Goal: Transaction & Acquisition: Book appointment/travel/reservation

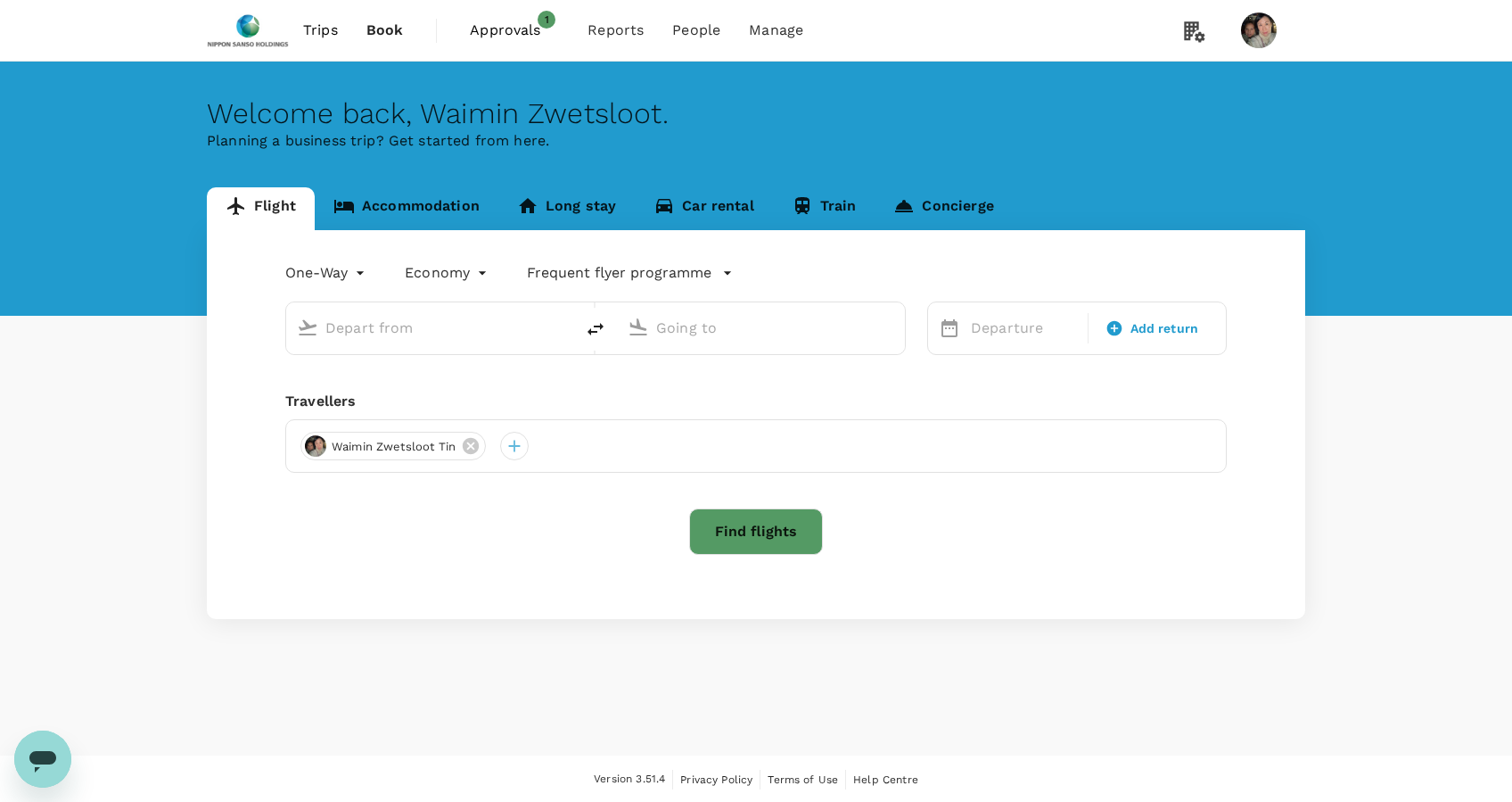
type input "business"
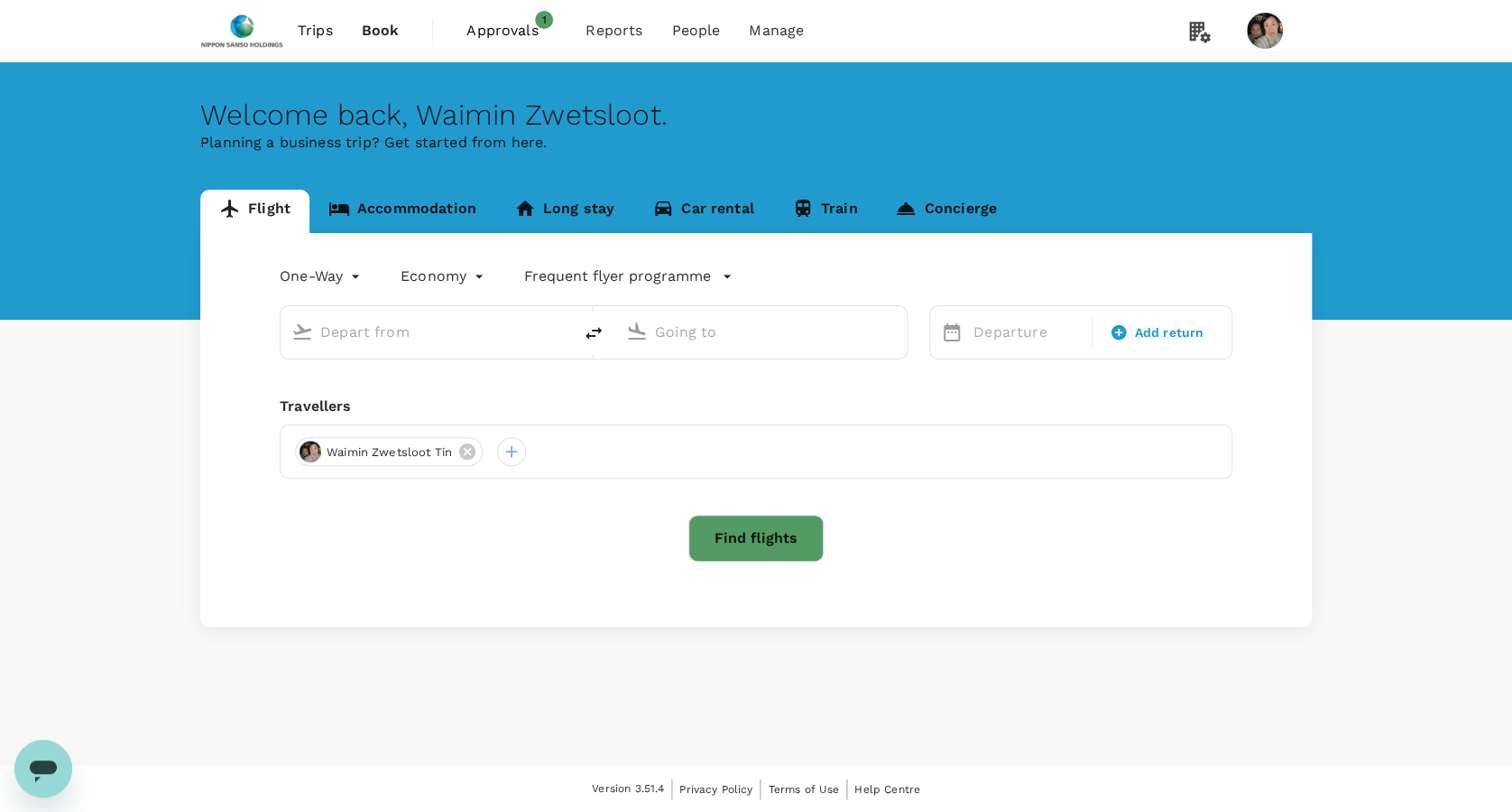
type input "[PERSON_NAME] (CDG)"
type input "[PERSON_NAME] (OPO)"
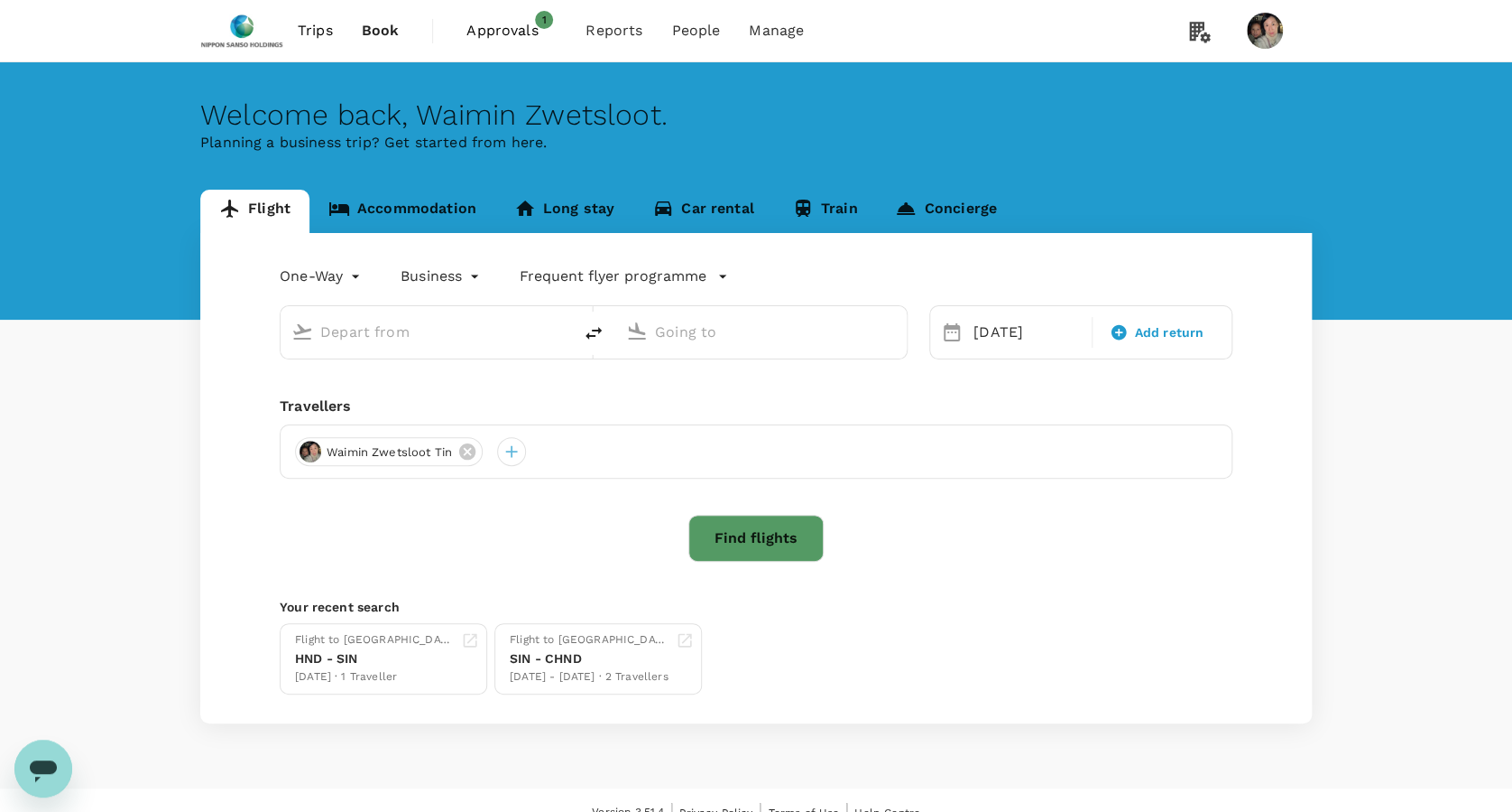
type input "[PERSON_NAME] (CDG)"
type input "[PERSON_NAME] (OPO)"
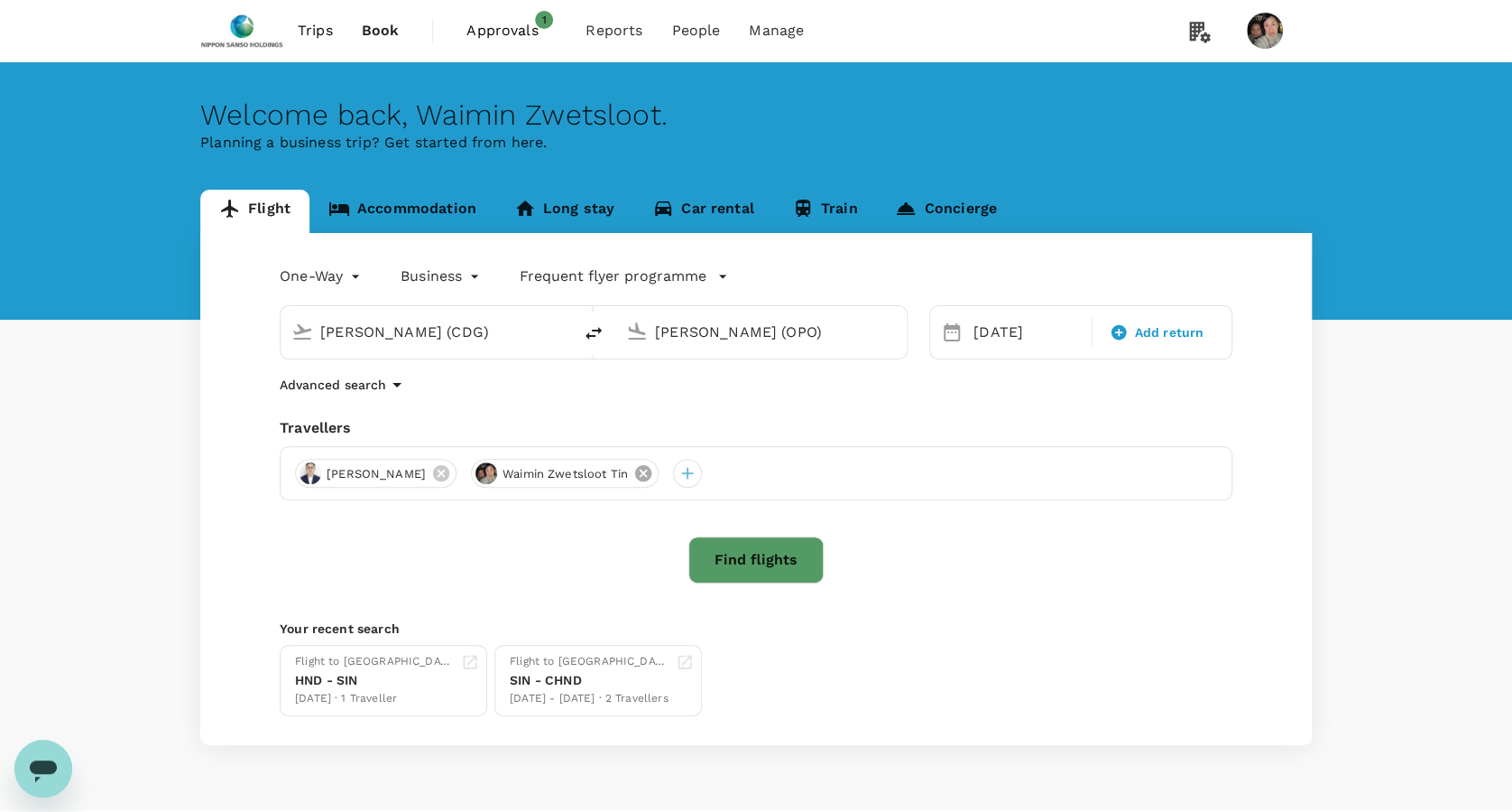
click at [634, 475] on icon at bounding box center [643, 472] width 19 height 19
click at [431, 472] on icon at bounding box center [440, 472] width 19 height 19
click at [304, 477] on div at bounding box center [309, 472] width 29 height 29
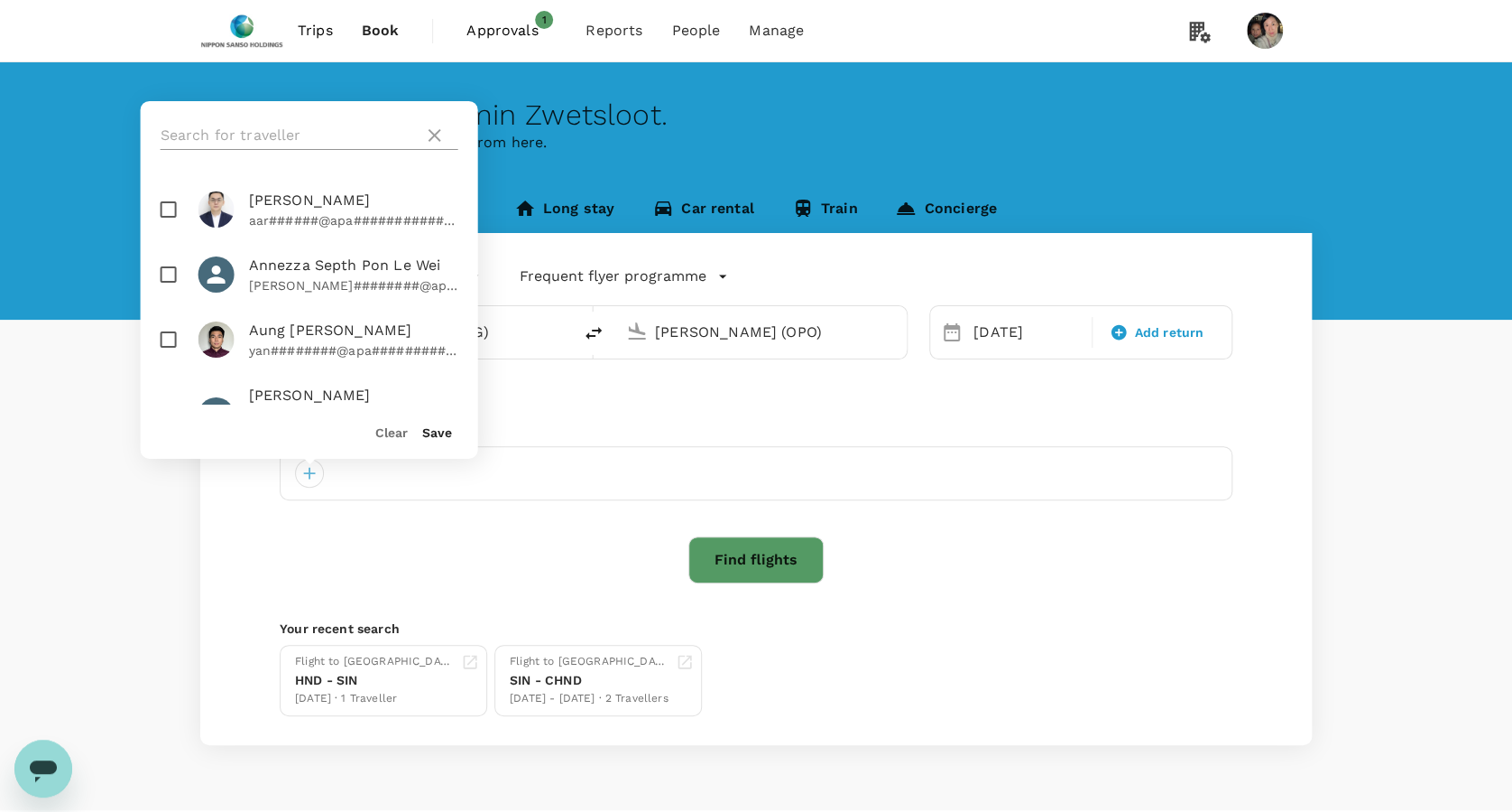
click at [271, 132] on input "text" at bounding box center [289, 135] width 256 height 29
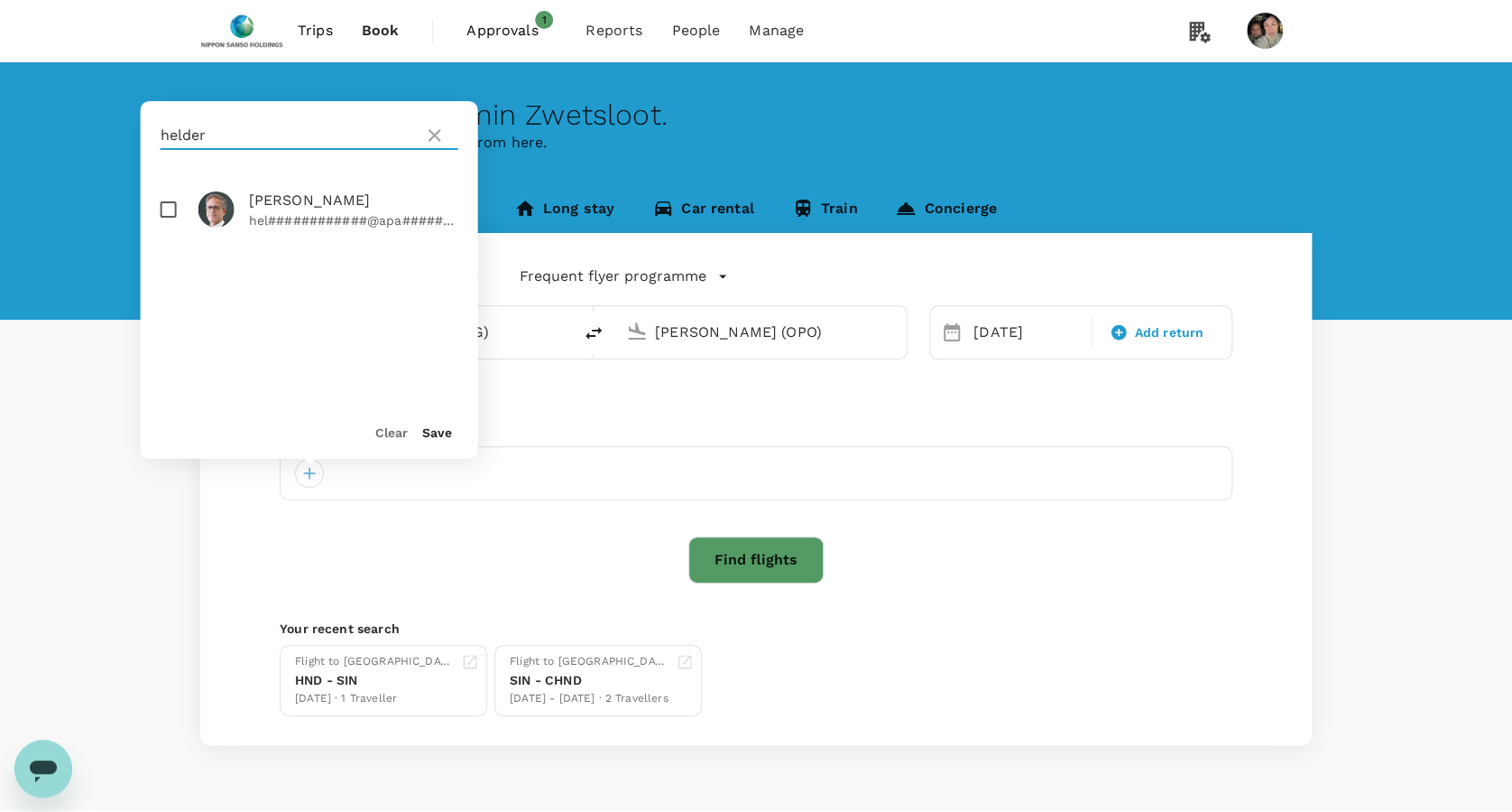
type input "helder"
click at [354, 217] on p "hel############@apa#################" at bounding box center [353, 220] width 209 height 19
checkbox input "true"
click at [429, 434] on button "Save" at bounding box center [437, 432] width 30 height 15
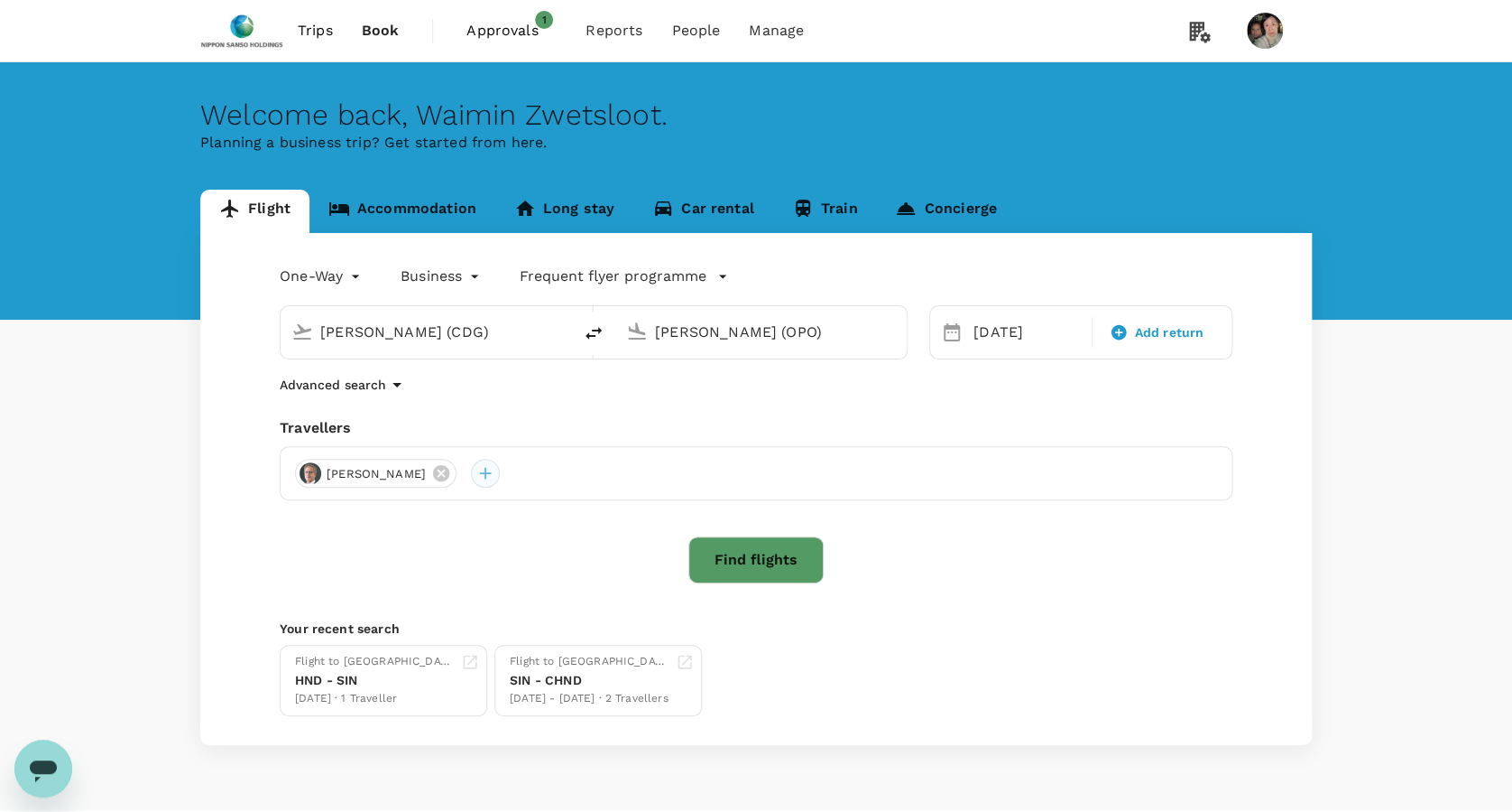
click at [479, 477] on div at bounding box center [485, 472] width 29 height 29
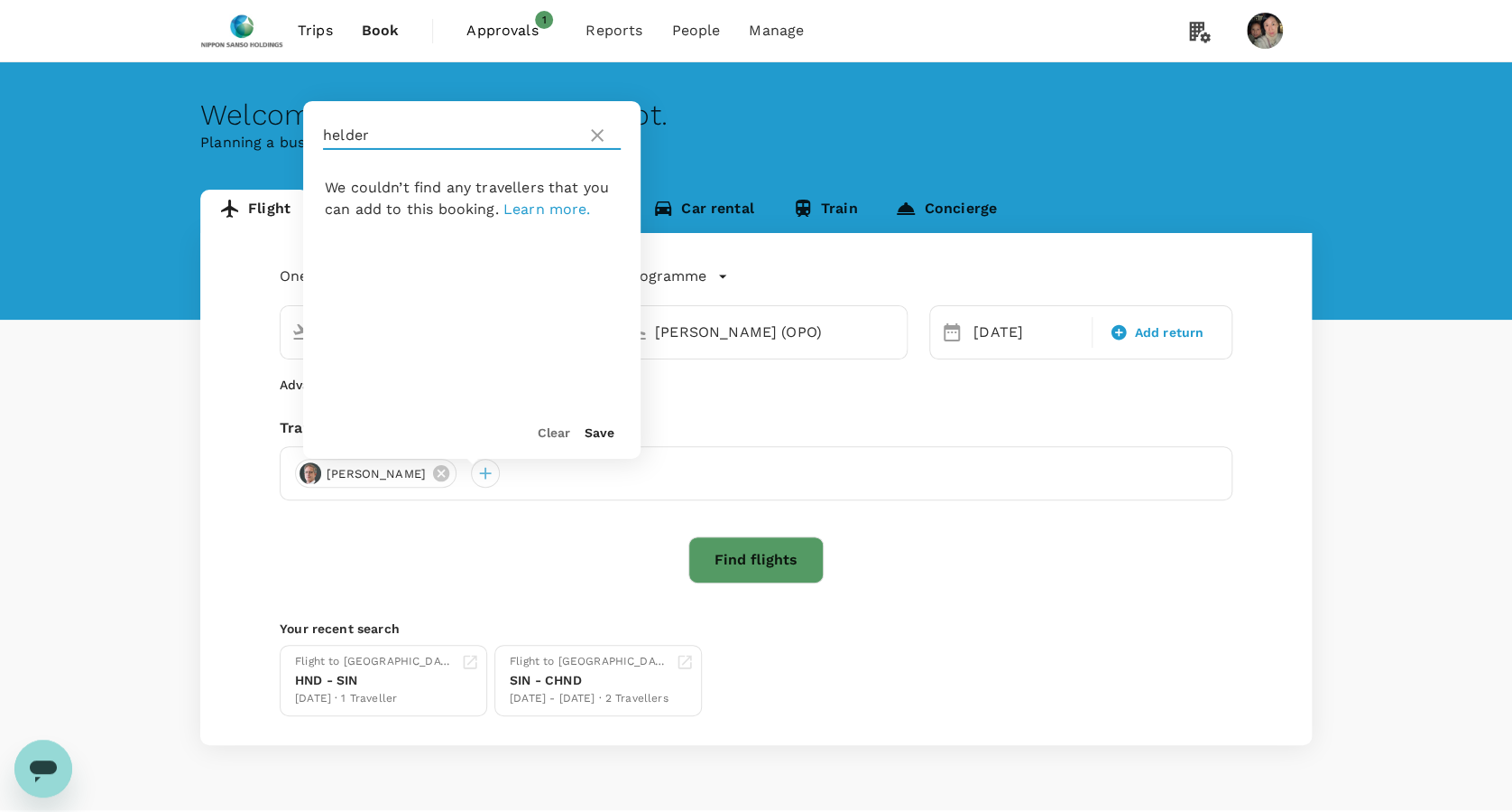
drag, startPoint x: 373, startPoint y: 132, endPoint x: 27, endPoint y: 137, distance: 346.0
click at [28, 137] on div "Welcome back , [PERSON_NAME] . Planning a business trip? Get started from here.…" at bounding box center [756, 403] width 1512 height 682
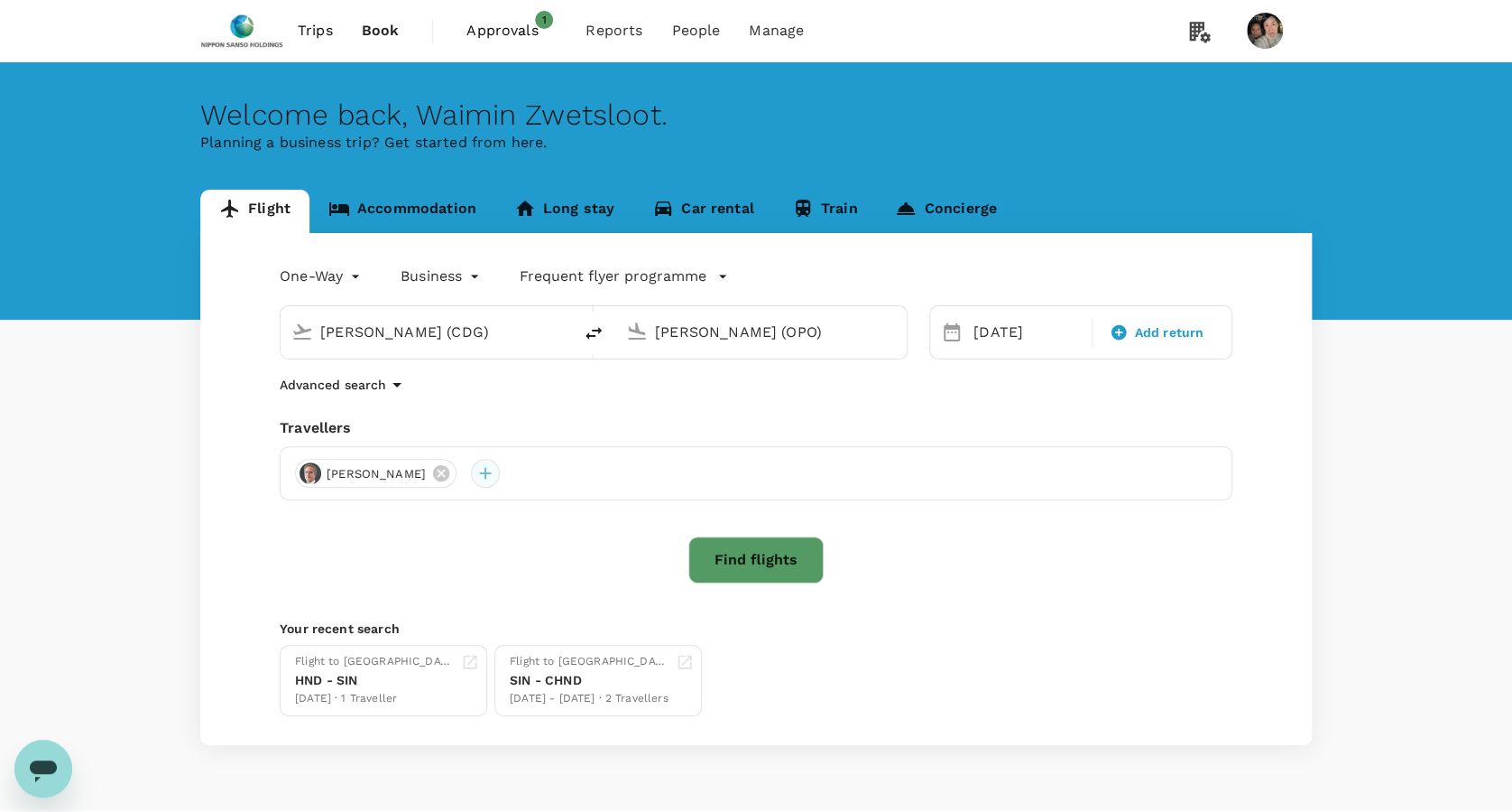
click at [471, 477] on div at bounding box center [485, 472] width 29 height 29
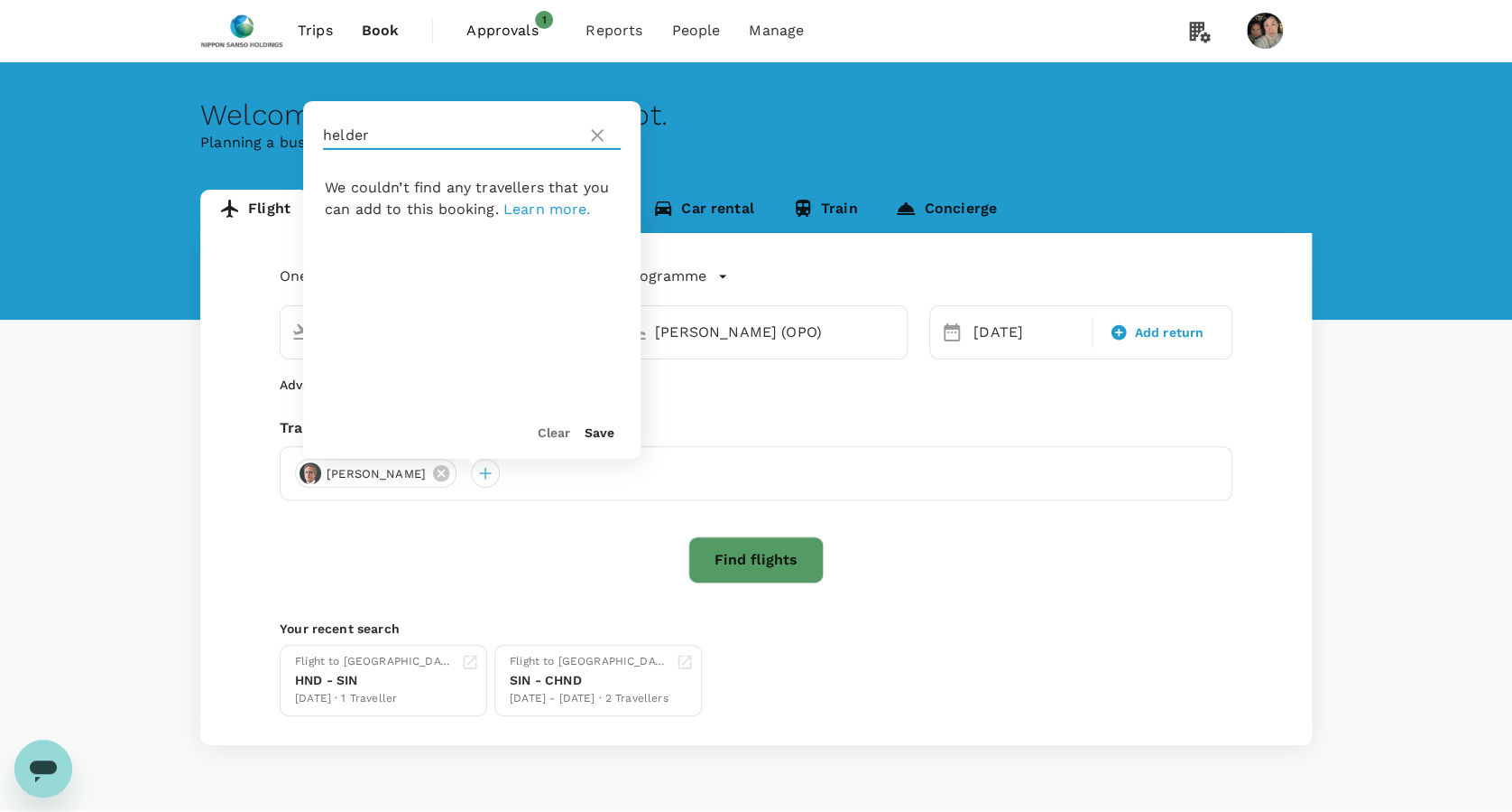
drag, startPoint x: 376, startPoint y: 131, endPoint x: 290, endPoint y: 119, distance: 86.8
click at [291, 119] on div "Welcome back , [PERSON_NAME] . Planning a business trip? Get started from here.…" at bounding box center [756, 403] width 1512 height 682
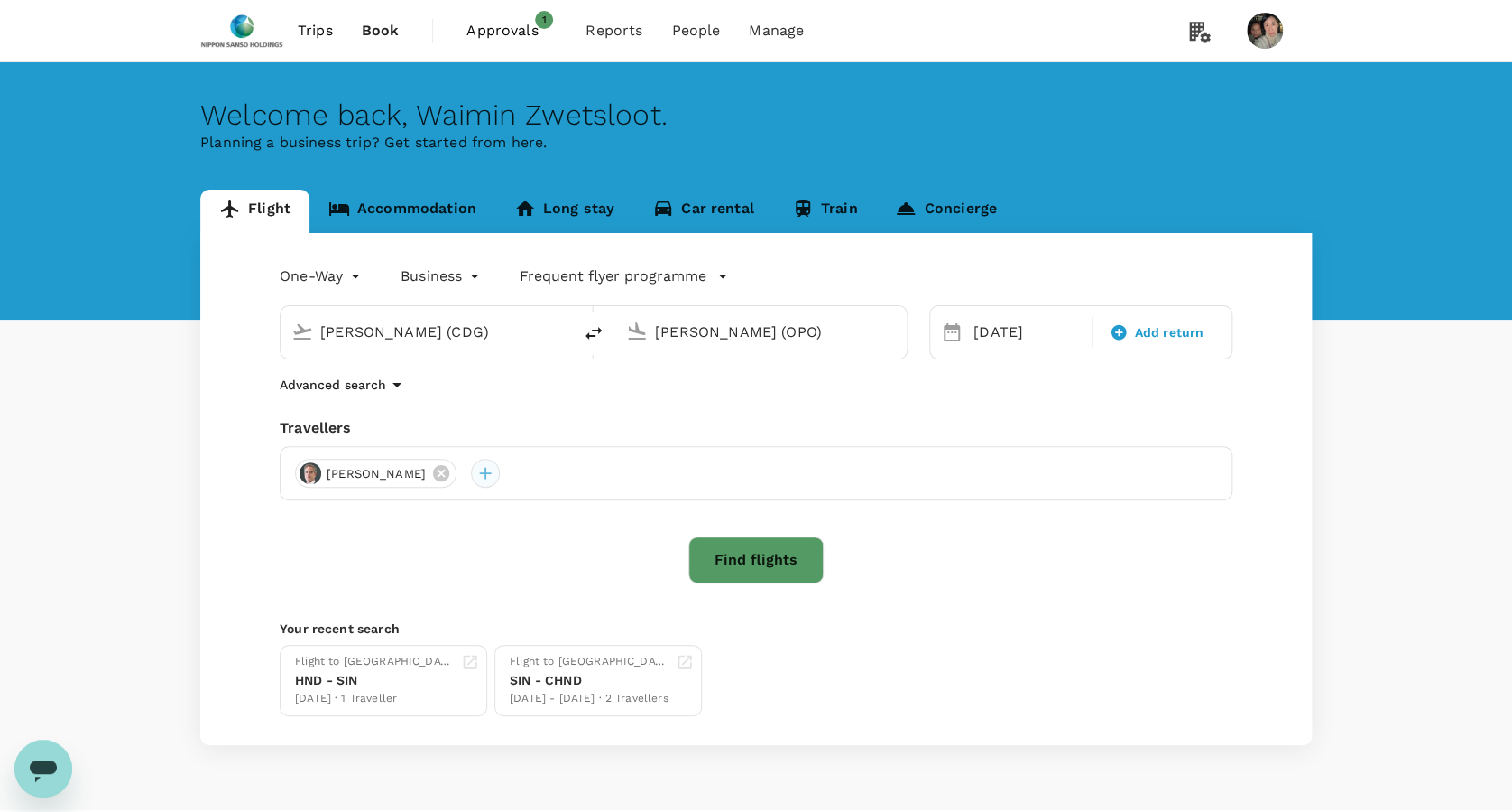
click at [471, 474] on div at bounding box center [485, 472] width 29 height 29
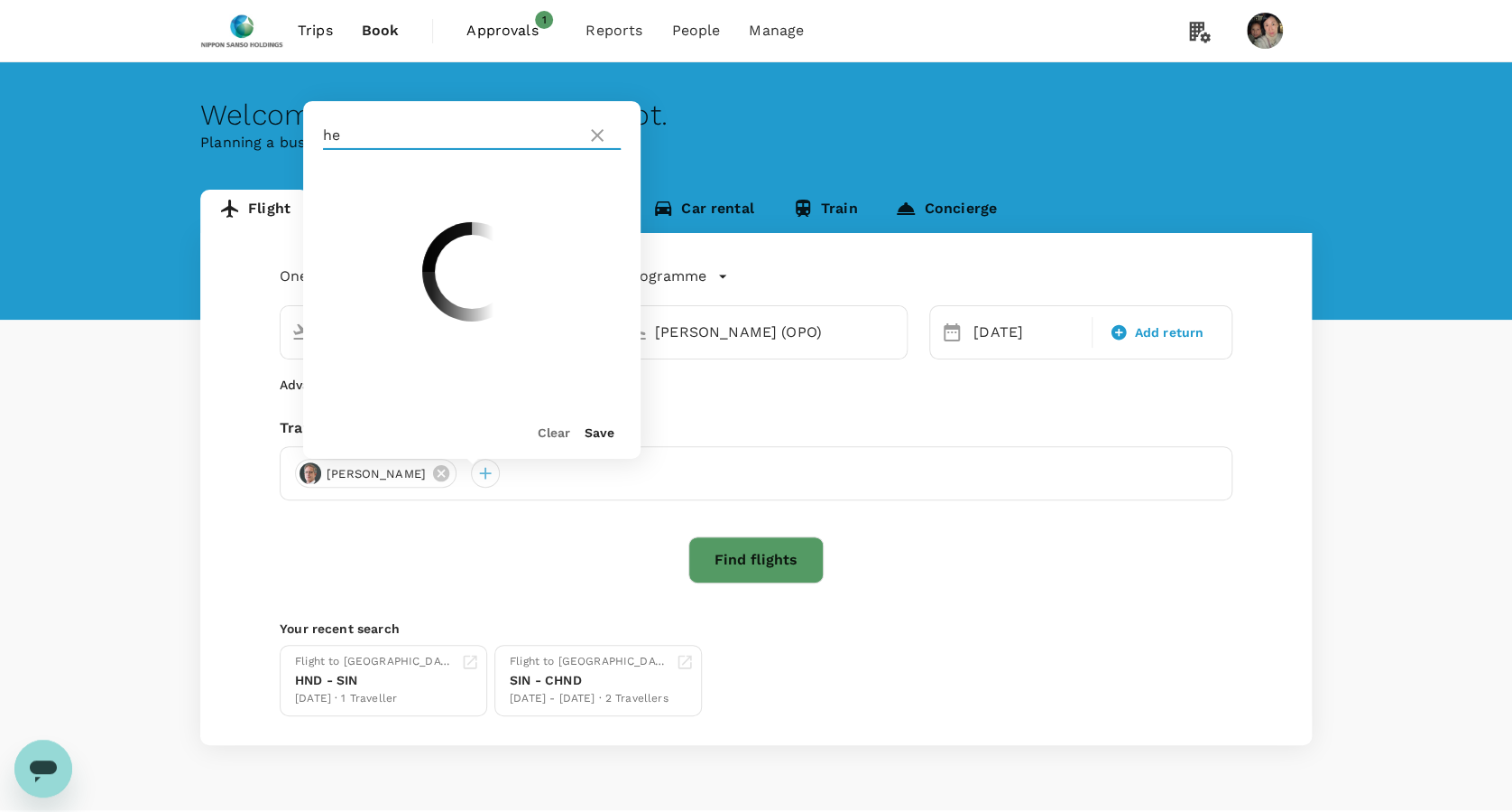
type input "h"
type input "tat"
click at [337, 203] on input "checkbox" at bounding box center [330, 209] width 38 height 38
checkbox input "true"
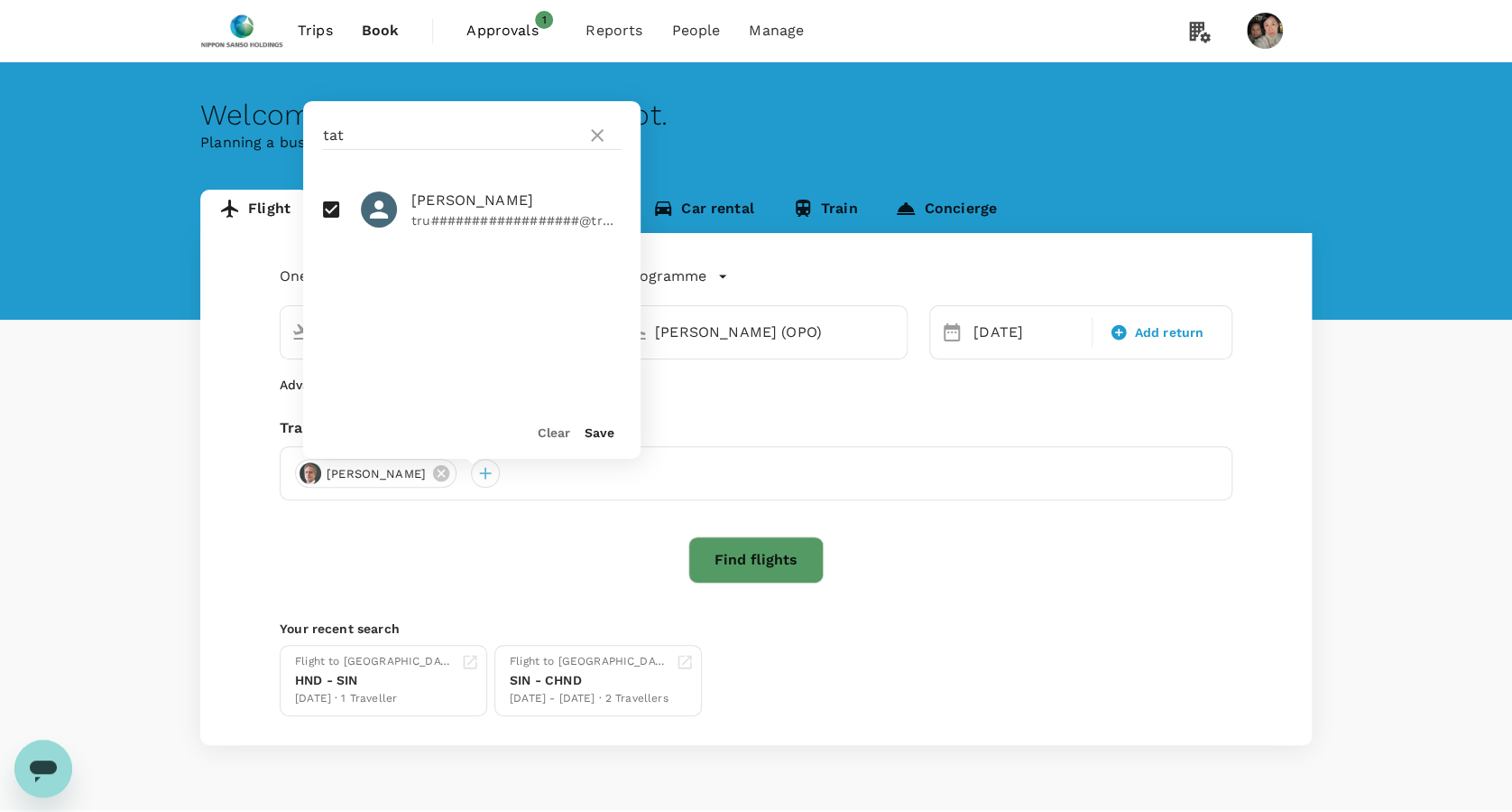
click at [594, 433] on button "Save" at bounding box center [600, 432] width 30 height 15
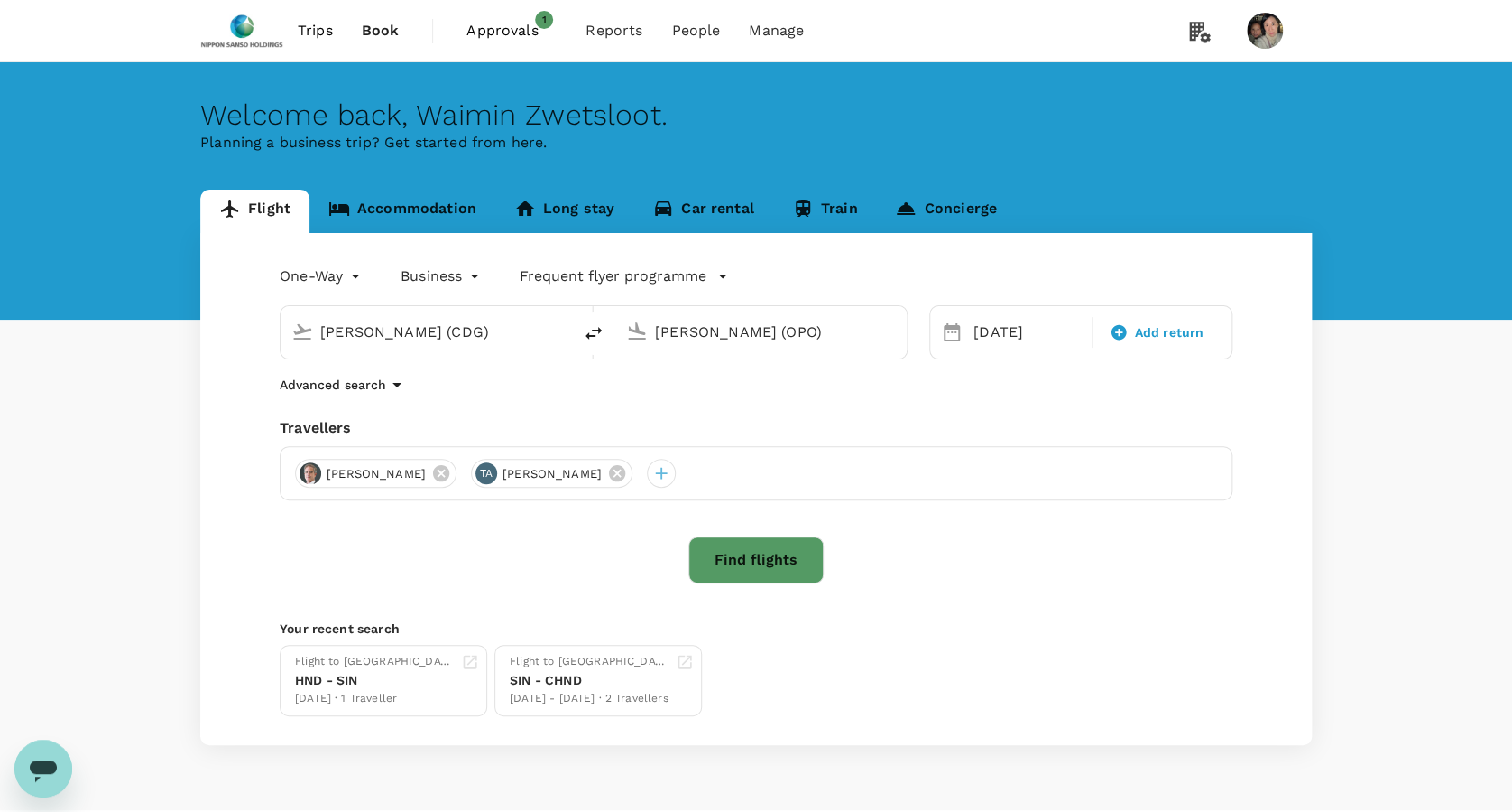
click at [516, 333] on input "[PERSON_NAME] (CDG)" at bounding box center [427, 331] width 214 height 28
click at [474, 406] on p "Singapore Changi" at bounding box center [455, 403] width 320 height 19
type input "Singapore Changi (SIN)"
click at [773, 339] on input "[PERSON_NAME] (OPO)" at bounding box center [762, 331] width 214 height 28
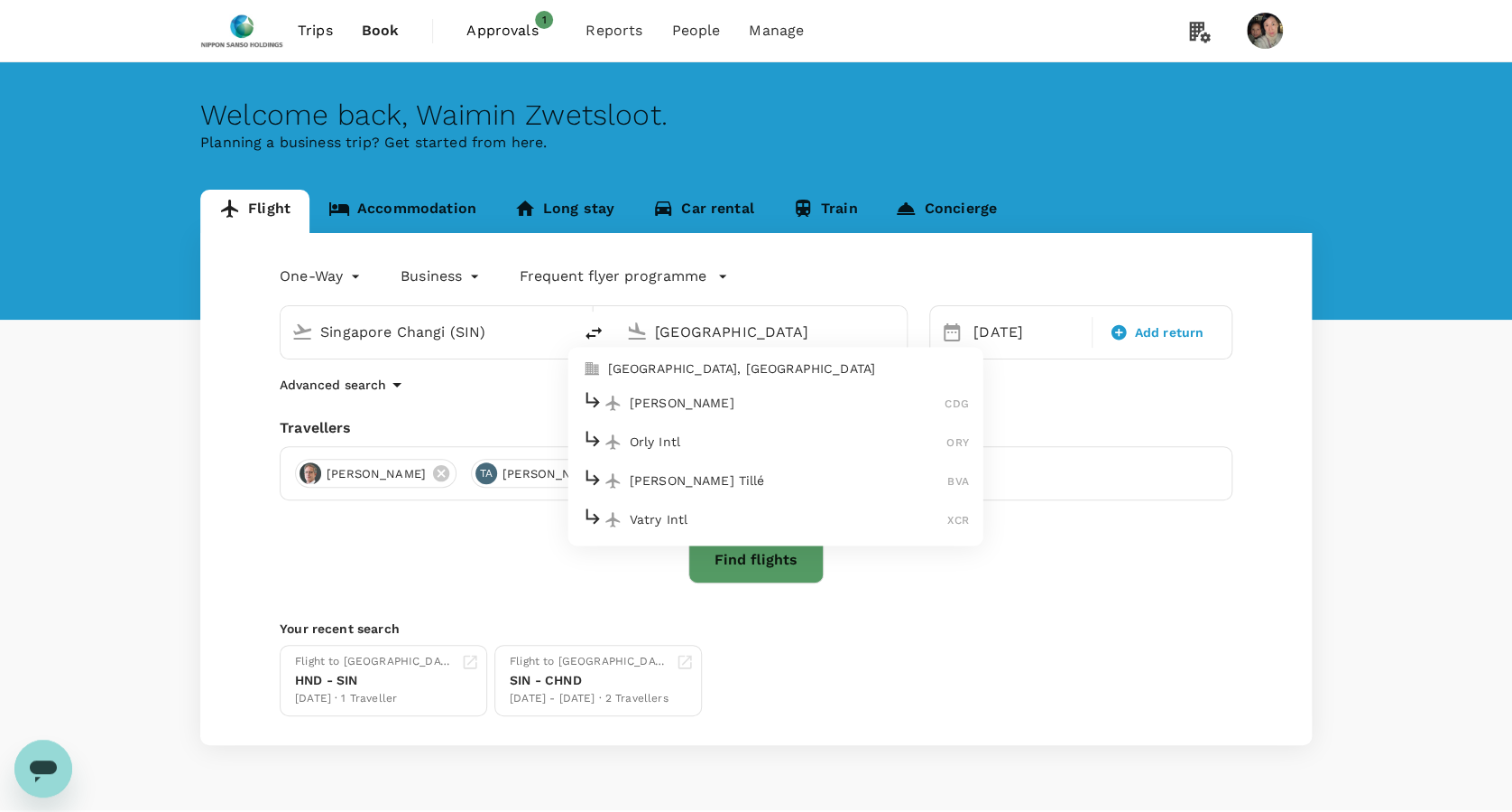
click at [707, 364] on p "[GEOGRAPHIC_DATA], [GEOGRAPHIC_DATA]" at bounding box center [788, 369] width 361 height 19
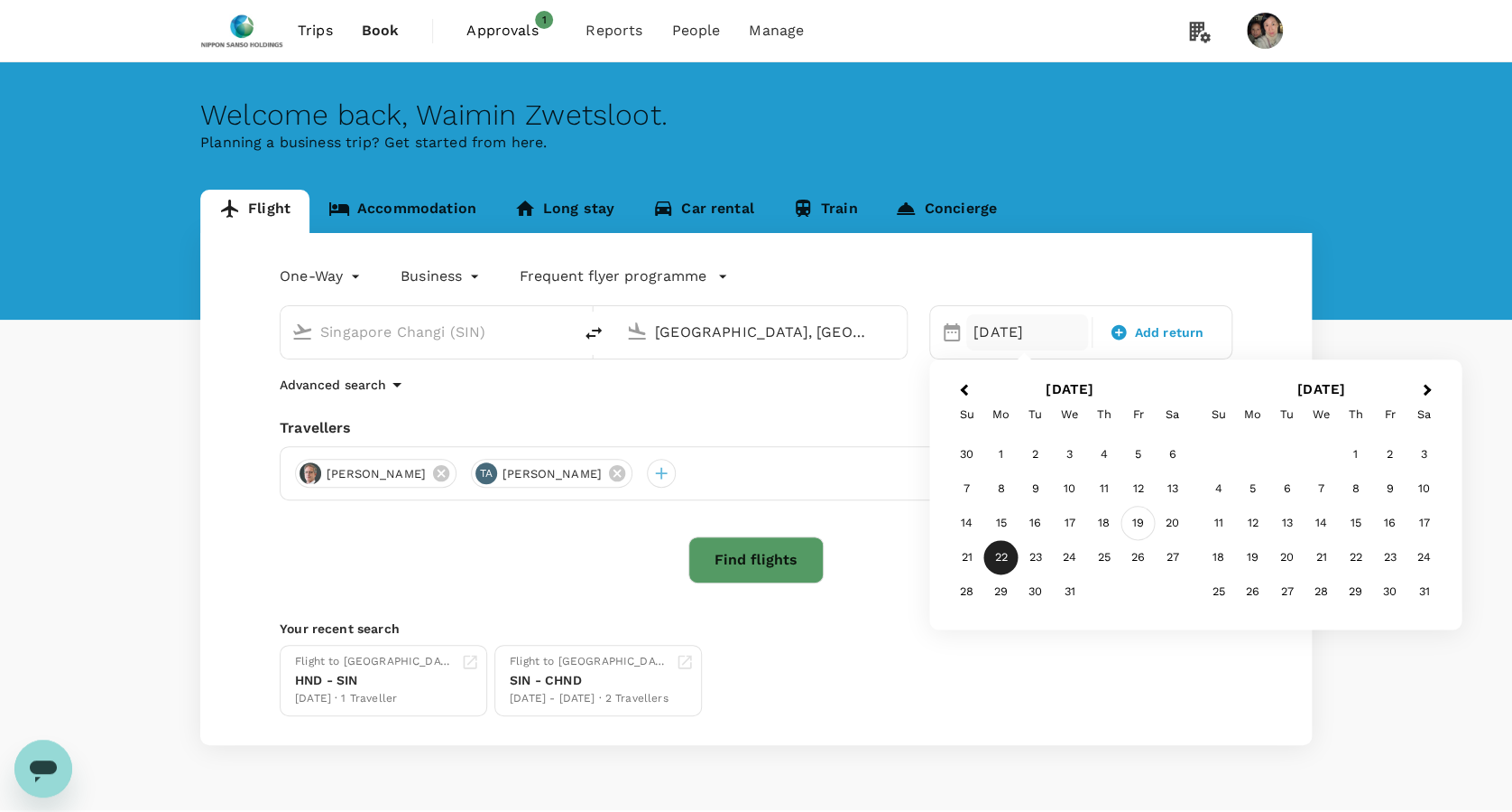
type input "[GEOGRAPHIC_DATA], [GEOGRAPHIC_DATA] (any)"
click at [1140, 517] on div "19" at bounding box center [1138, 523] width 34 height 34
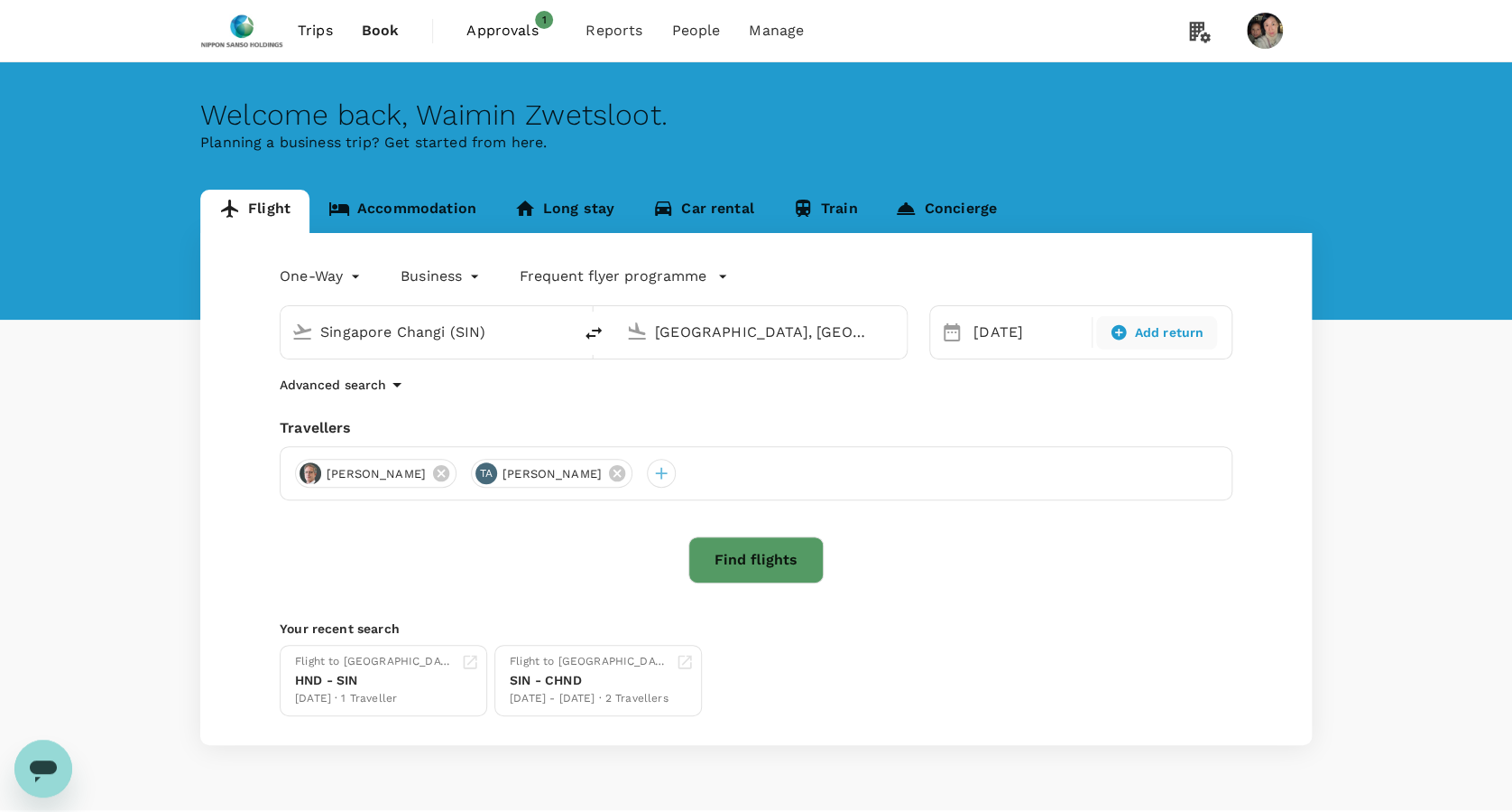
click at [1148, 333] on span "Add return" at bounding box center [1170, 332] width 69 height 19
type input "roundtrip"
